Goal: Navigation & Orientation: Go to known website

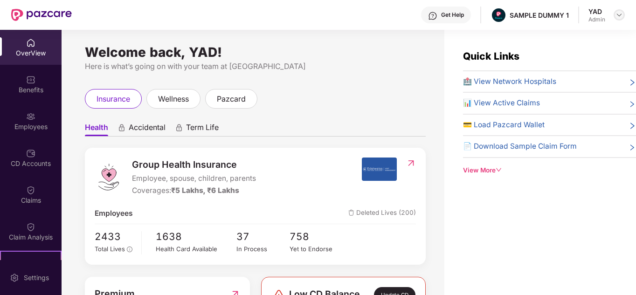
click at [619, 11] on div at bounding box center [618, 14] width 11 height 11
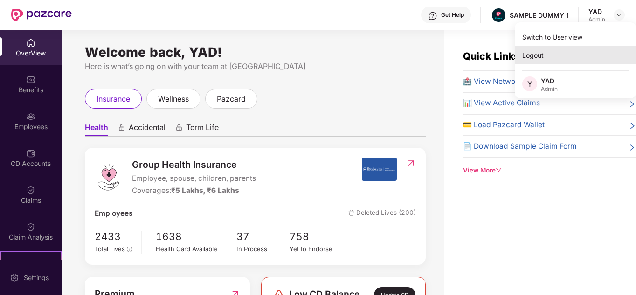
click at [562, 58] on div "Logout" at bounding box center [575, 55] width 121 height 18
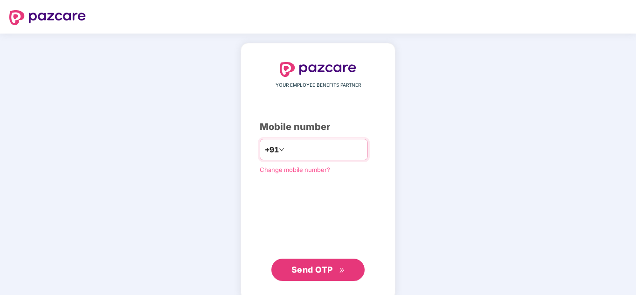
type input "**********"
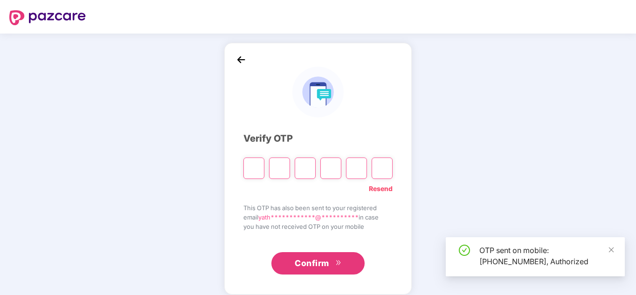
type input "*"
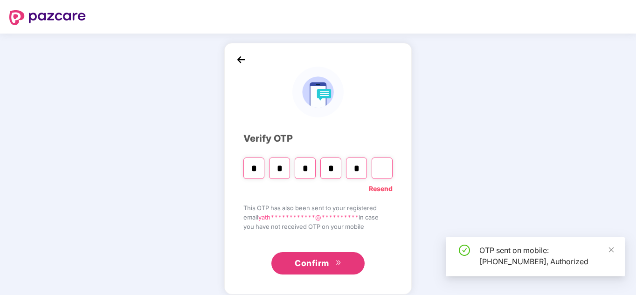
type input "*"
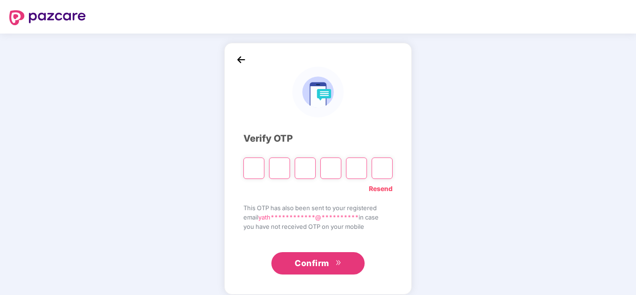
type input "*"
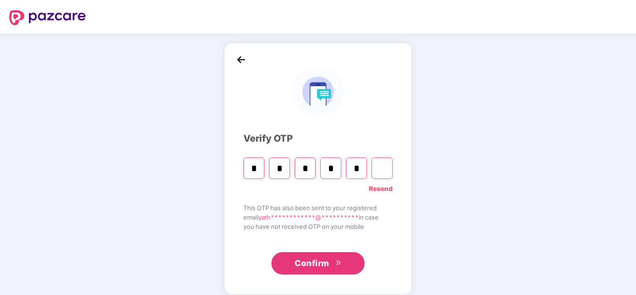
type input "*"
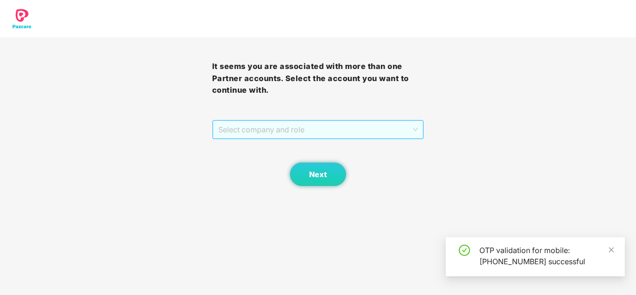
click at [286, 129] on span "Select company and role" at bounding box center [318, 130] width 200 height 18
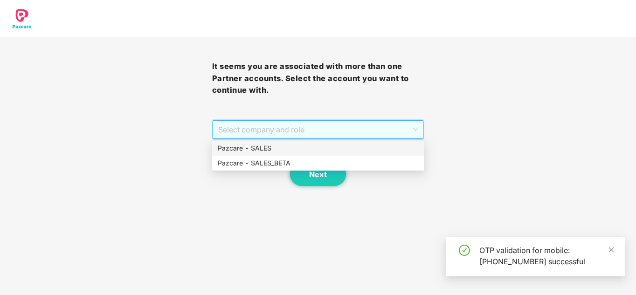
click at [275, 151] on div "Pazcare - SALES" at bounding box center [318, 148] width 201 height 10
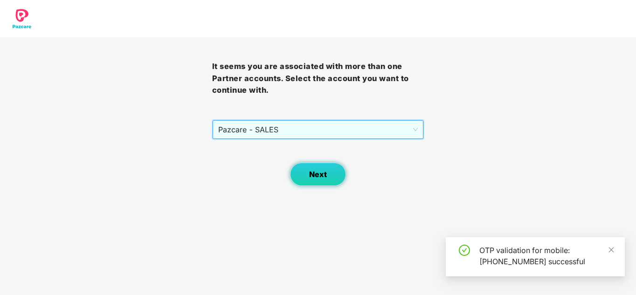
click at [307, 167] on button "Next" at bounding box center [318, 174] width 56 height 23
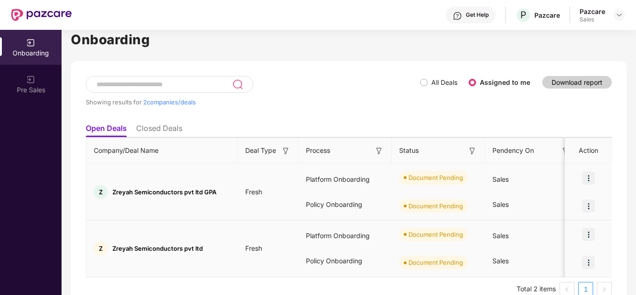
scroll to position [16, 0]
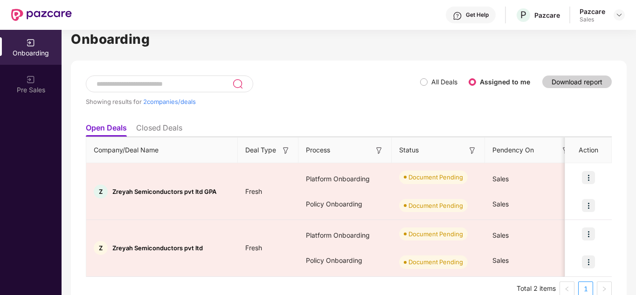
click at [615, 9] on div at bounding box center [618, 14] width 11 height 11
click at [624, 16] on div at bounding box center [618, 14] width 11 height 11
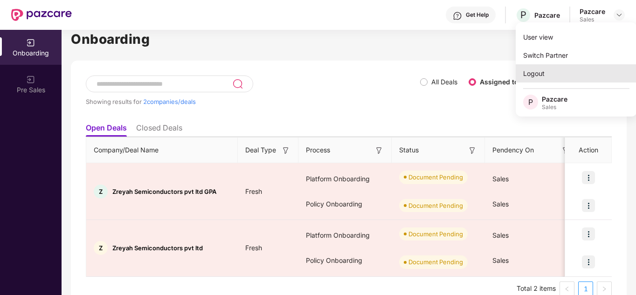
click at [549, 72] on div "Logout" at bounding box center [576, 73] width 121 height 18
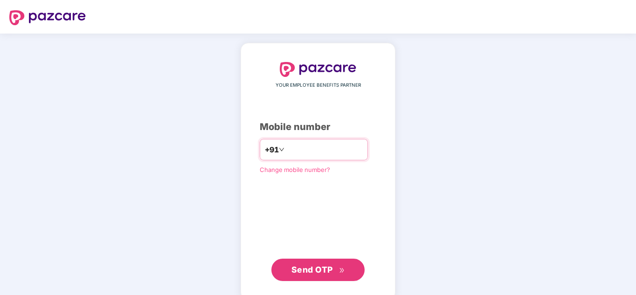
paste input "**********"
type input "**********"
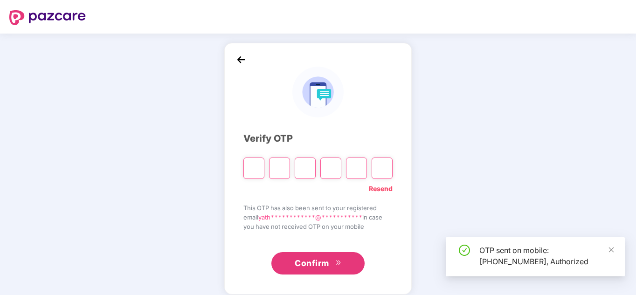
type input "*"
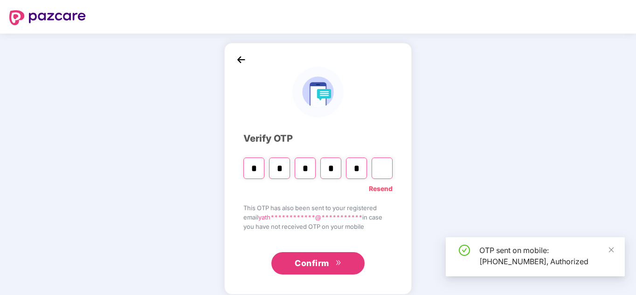
type input "*"
